Goal: Information Seeking & Learning: Learn about a topic

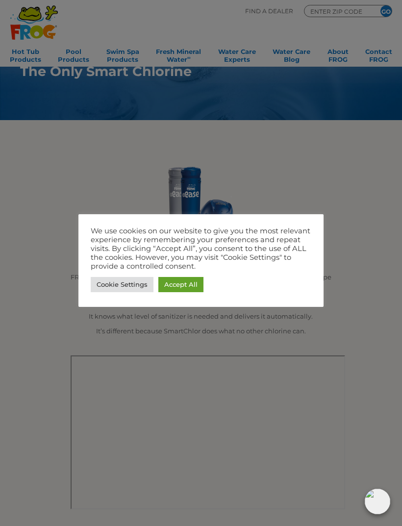
click at [186, 285] on link "Accept All" at bounding box center [180, 284] width 45 height 15
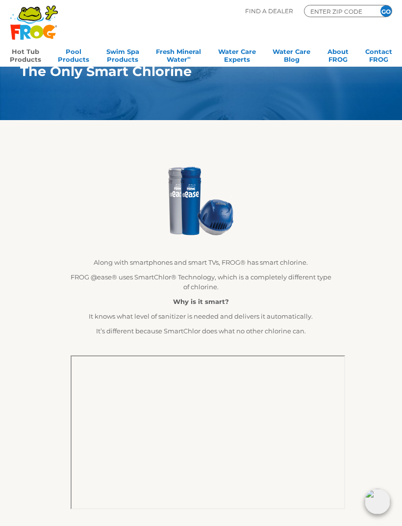
click at [31, 55] on link "Hot Tub Products" at bounding box center [25, 55] width 31 height 20
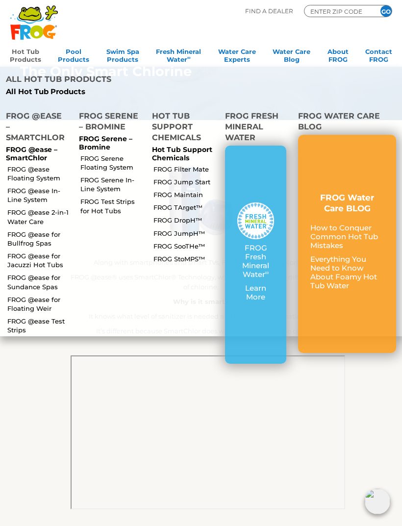
click at [40, 186] on link "FROG @ease In-Line System" at bounding box center [38, 195] width 63 height 18
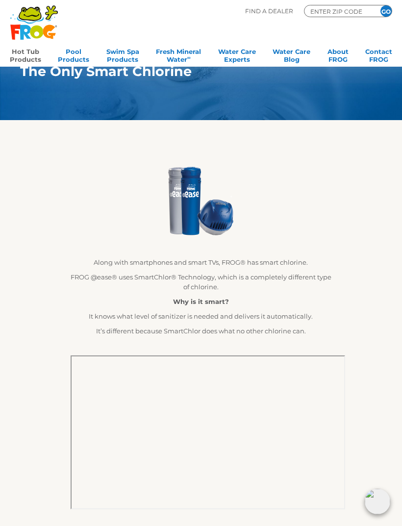
click at [31, 55] on link "Hot Tub Products" at bounding box center [25, 55] width 31 height 20
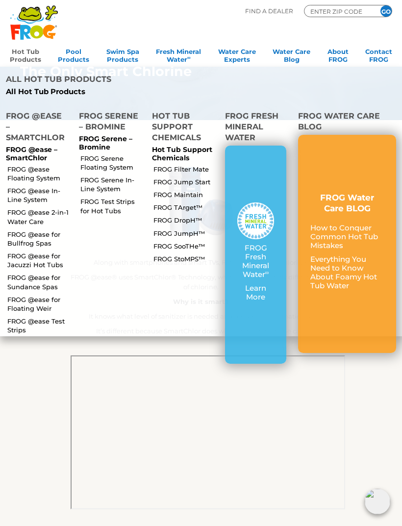
click at [43, 230] on link "FROG @ease for Bullfrog Spas" at bounding box center [38, 239] width 63 height 18
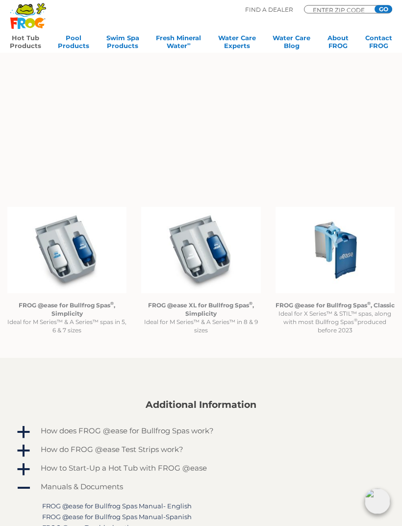
scroll to position [622, 0]
click at [337, 309] on strong "FROG @ease for Bullfrog Spas ® , Classic" at bounding box center [335, 305] width 119 height 7
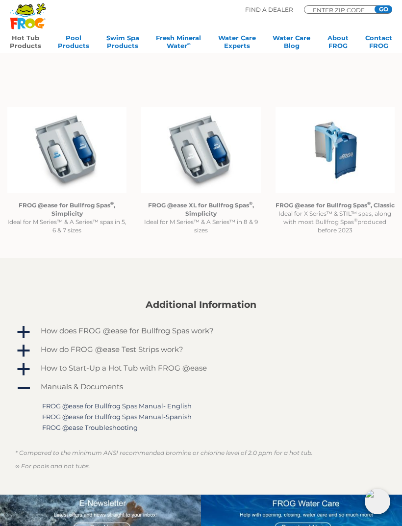
scroll to position [714, 0]
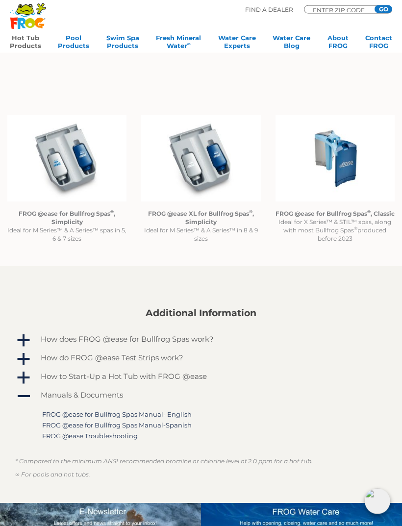
click at [347, 159] on img at bounding box center [335, 159] width 119 height 86
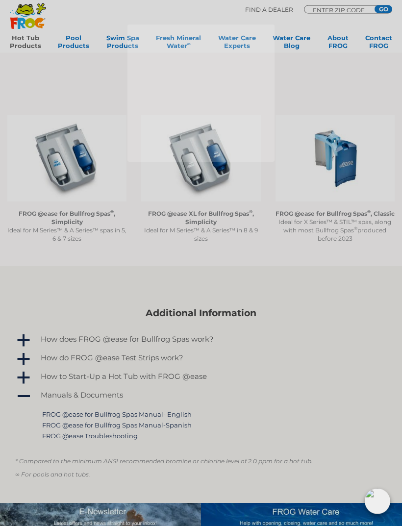
scroll to position [714, 0]
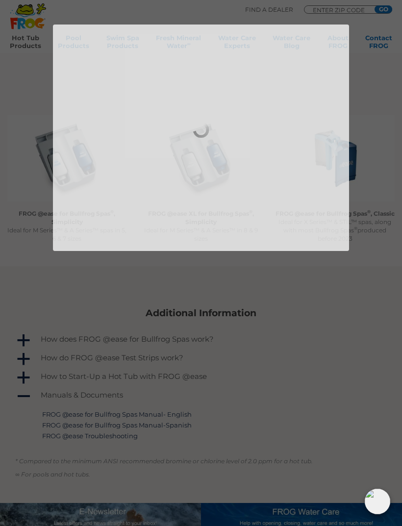
click at [335, 214] on div at bounding box center [201, 138] width 296 height 227
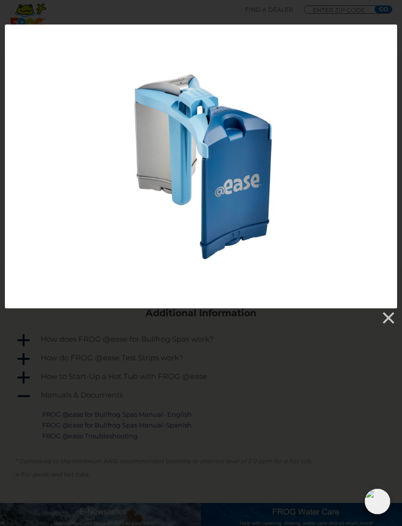
click at [388, 325] on link at bounding box center [388, 318] width 15 height 15
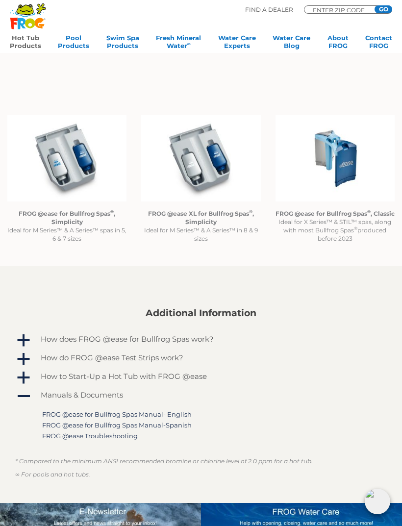
click at [339, 243] on p "FROG @ease for Bullfrog Spas ® , Classic Ideal for X Series™ & STIL™ spas, alon…" at bounding box center [335, 225] width 119 height 33
click at [332, 217] on strong "FROG @ease for Bullfrog Spas ® , Classic" at bounding box center [335, 213] width 119 height 7
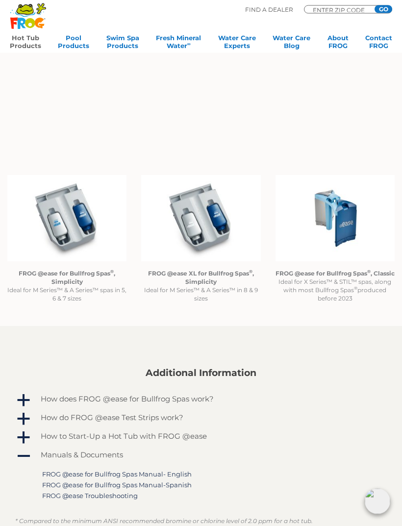
scroll to position [655, 0]
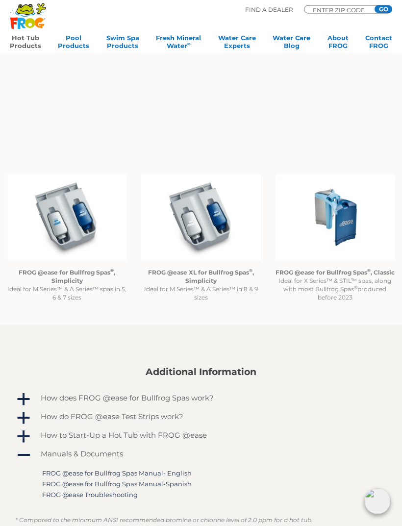
click at [333, 275] on strong "FROG @ease for Bullfrog Spas ® , Classic" at bounding box center [335, 272] width 119 height 7
click at [340, 288] on p "FROG @ease for Bullfrog Spas ® , Classic Ideal for X Series™ & STIL™ spas, alon…" at bounding box center [335, 285] width 119 height 33
click at [345, 302] on p "FROG @ease for Bullfrog Spas ® , Classic Ideal for X Series™ & STIL™ spas, alon…" at bounding box center [335, 285] width 119 height 33
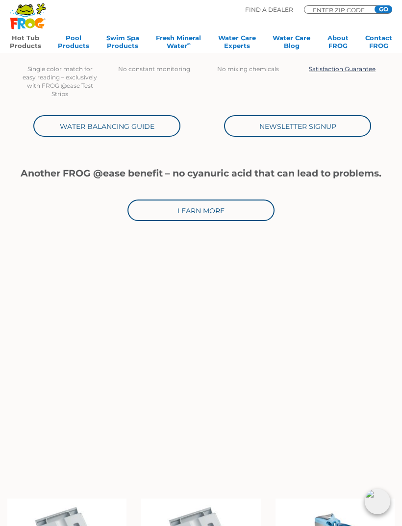
scroll to position [330, 0]
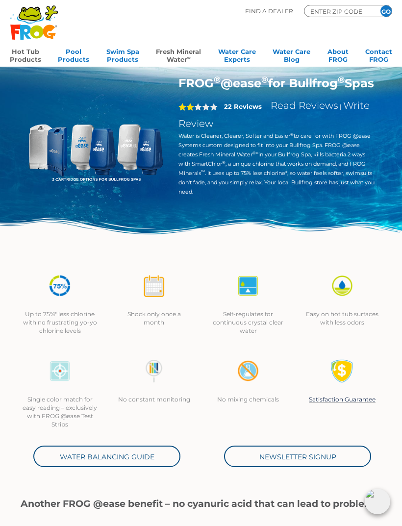
click at [183, 62] on link "Fresh Mineral Water ∞" at bounding box center [178, 55] width 45 height 20
click at [27, 47] on div ".st130{clip-path:url(#SVGID_2_);fill-rule:evenodd;clip-rule:evenodd;fill:#C3CC0…" at bounding box center [34, 27] width 49 height 44
click at [26, 50] on link "Hot Tub Products" at bounding box center [25, 55] width 31 height 20
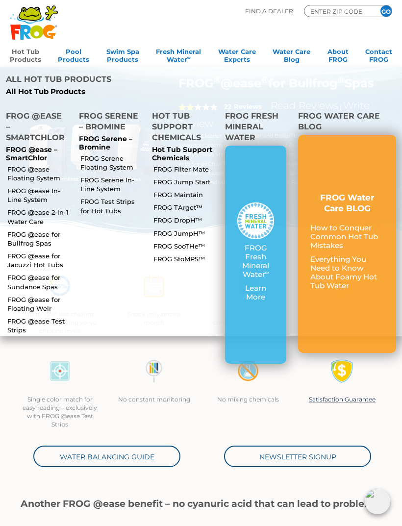
click at [19, 230] on link "FROG @ease for Bullfrog Spas" at bounding box center [38, 239] width 63 height 18
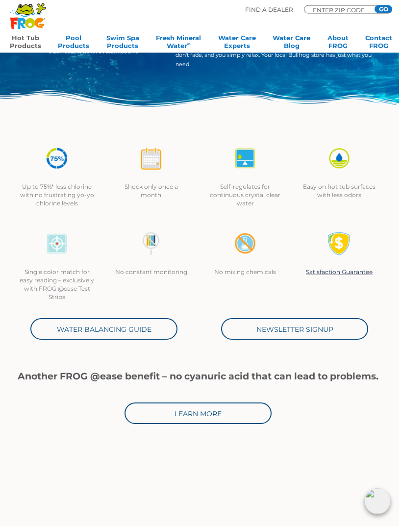
scroll to position [0, 3]
